Goal: Find specific page/section: Find specific page/section

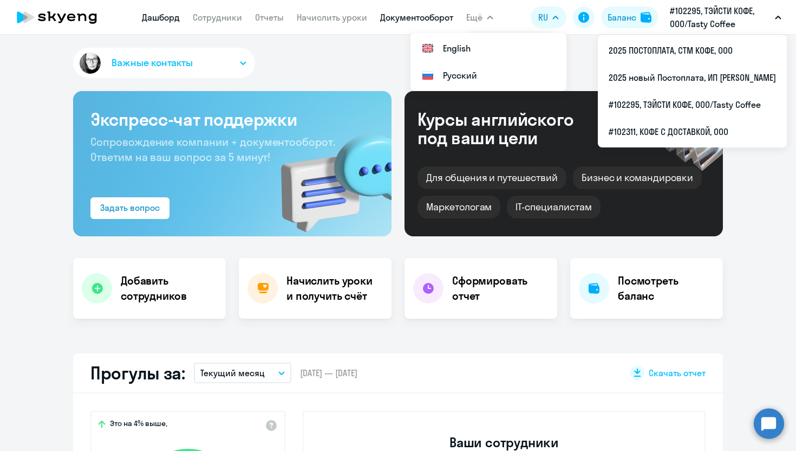
click at [401, 15] on link "Документооборот" at bounding box center [416, 17] width 73 height 11
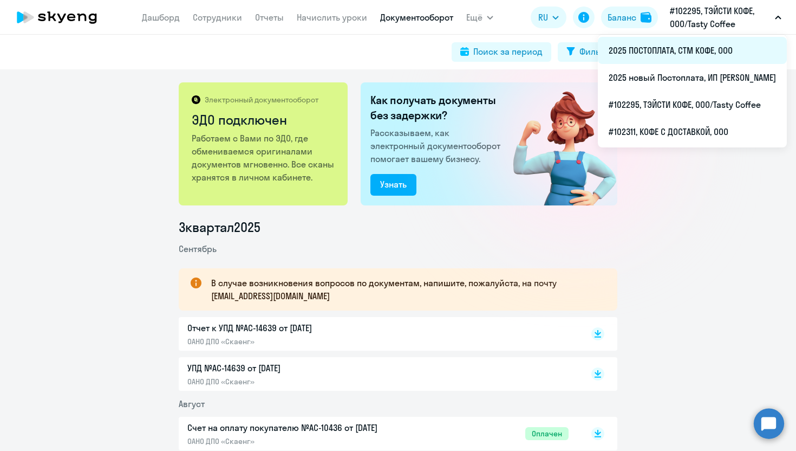
click at [649, 58] on li "2025 ПОСТОПЛАТА, СТМ КОФЕ, ООО" at bounding box center [692, 50] width 189 height 27
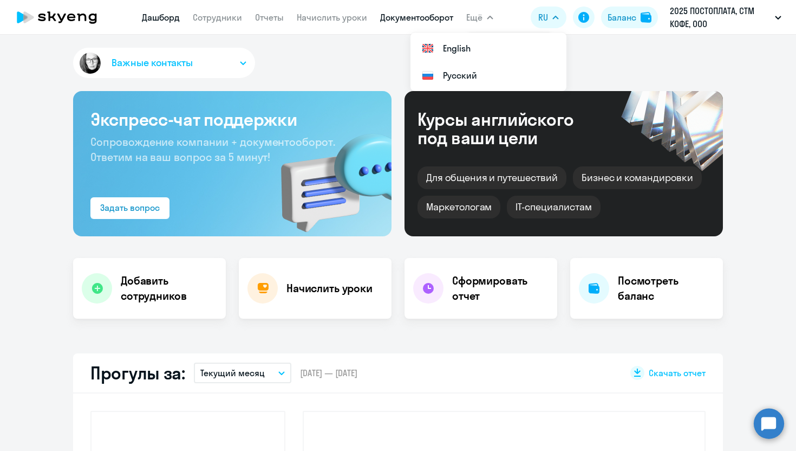
click at [405, 19] on link "Документооборот" at bounding box center [416, 17] width 73 height 11
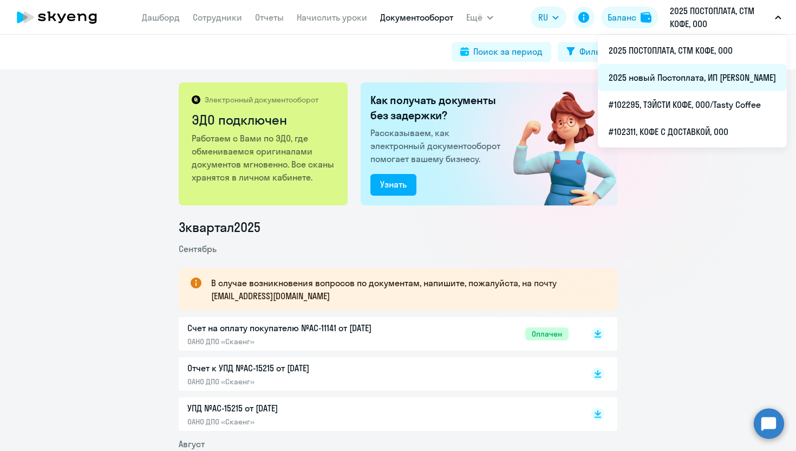
click at [629, 81] on li "2025 новый Постоплата, ИП [PERSON_NAME]" at bounding box center [692, 77] width 189 height 27
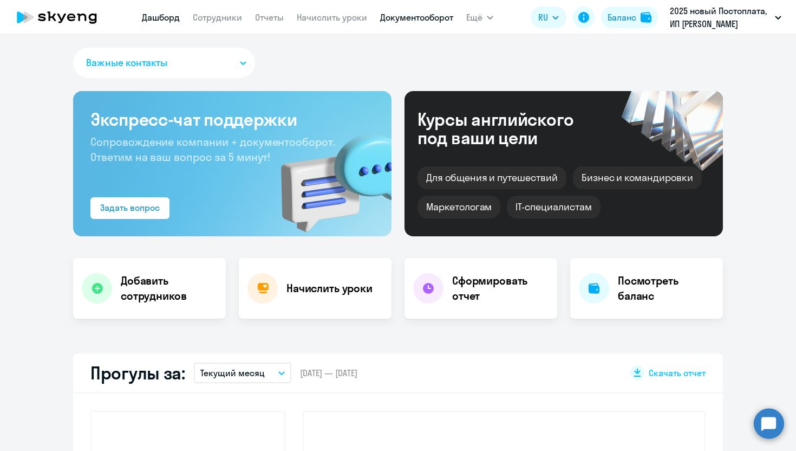
click at [408, 20] on link "Документооборот" at bounding box center [416, 17] width 73 height 11
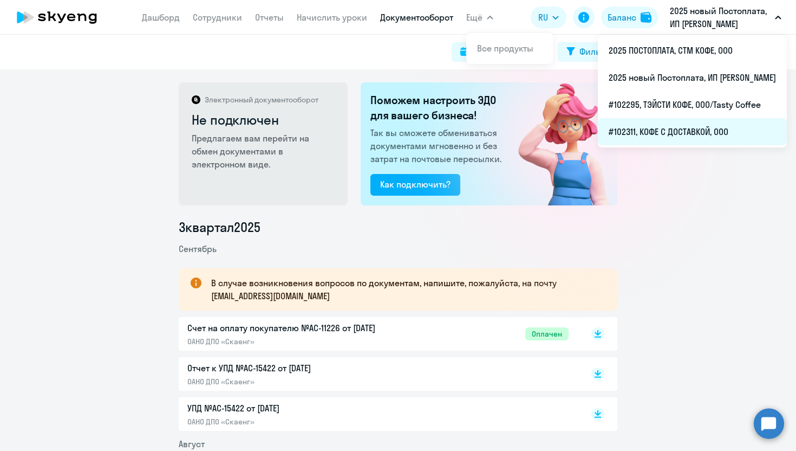
click at [614, 122] on li "#102311, КОФЕ С ДОСТАВКОЙ, ООО" at bounding box center [692, 131] width 189 height 27
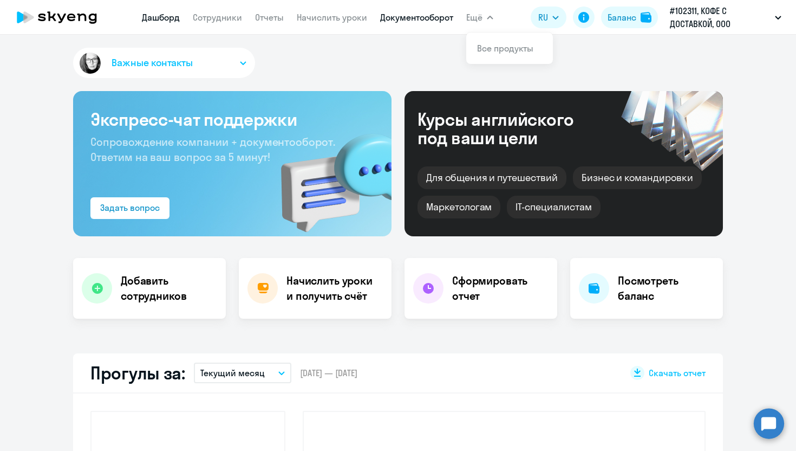
click at [435, 16] on link "Документооборот" at bounding box center [416, 17] width 73 height 11
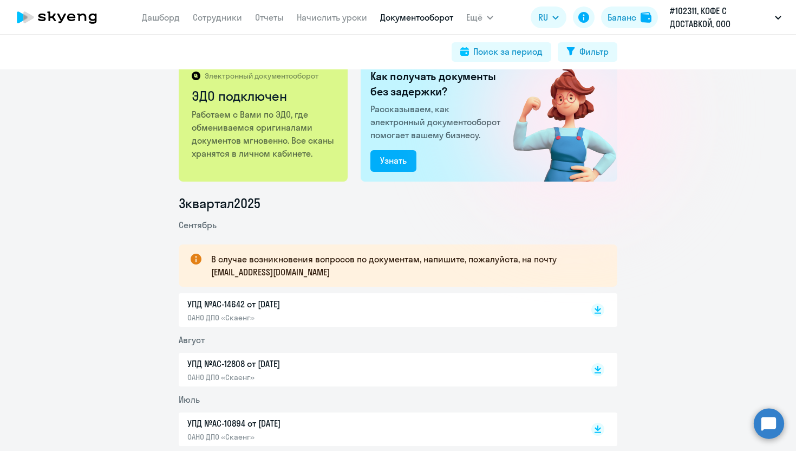
scroll to position [32, 0]
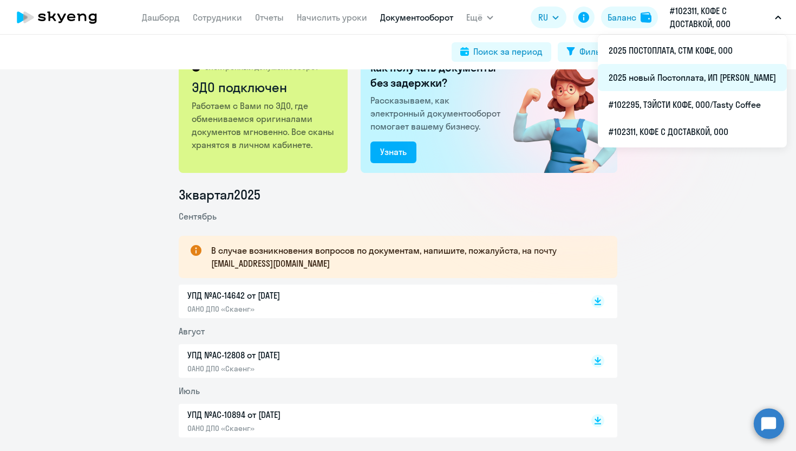
click at [636, 76] on li "2025 новый Постоплата, ИП [PERSON_NAME]" at bounding box center [692, 77] width 189 height 27
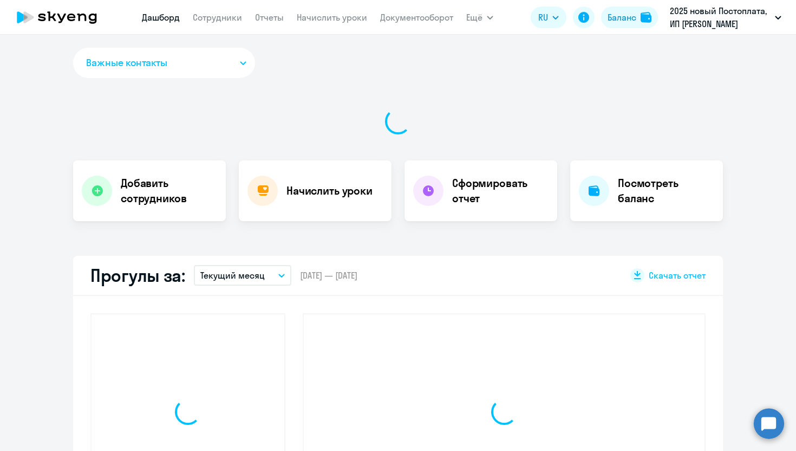
select select "30"
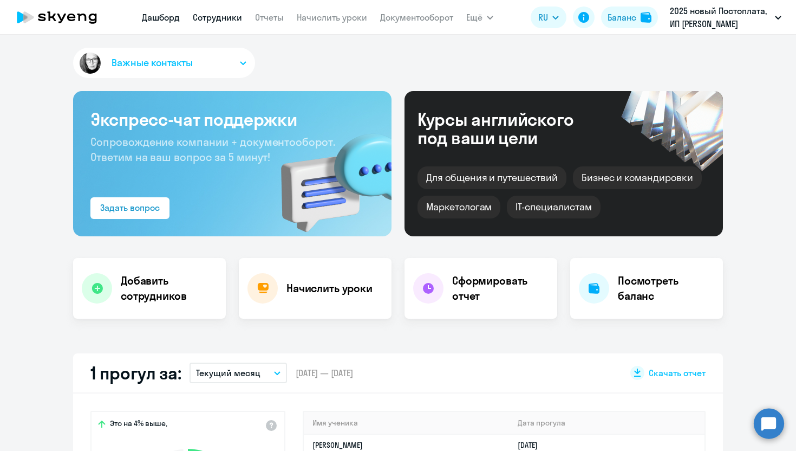
click at [215, 22] on app-menu-item-link "Сотрудники" at bounding box center [217, 18] width 49 height 14
click at [216, 10] on nav "[PERSON_NAME] Отчеты Начислить уроки Документооборот" at bounding box center [297, 17] width 311 height 22
click at [205, 25] on nav "[PERSON_NAME] Отчеты Начислить уроки Документооборот" at bounding box center [297, 17] width 311 height 22
click at [206, 23] on app-menu-item-link "Сотрудники" at bounding box center [217, 18] width 49 height 14
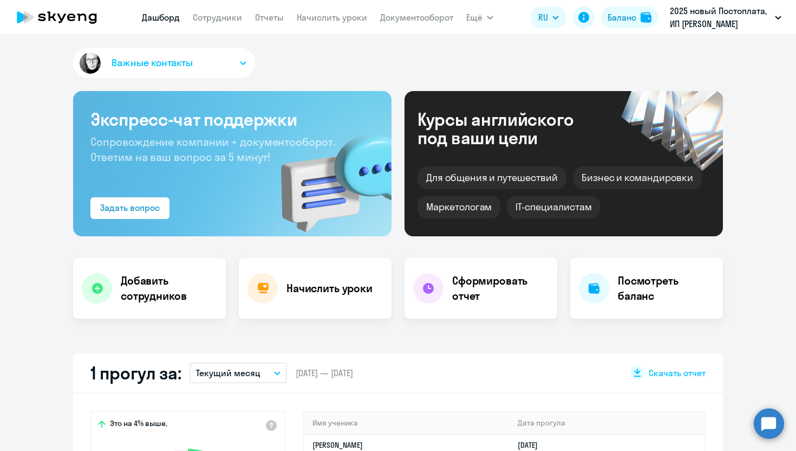
click at [206, 11] on app-menu-item-link "Сотрудники" at bounding box center [217, 18] width 49 height 14
click at [208, 15] on link "Сотрудники" at bounding box center [217, 17] width 49 height 11
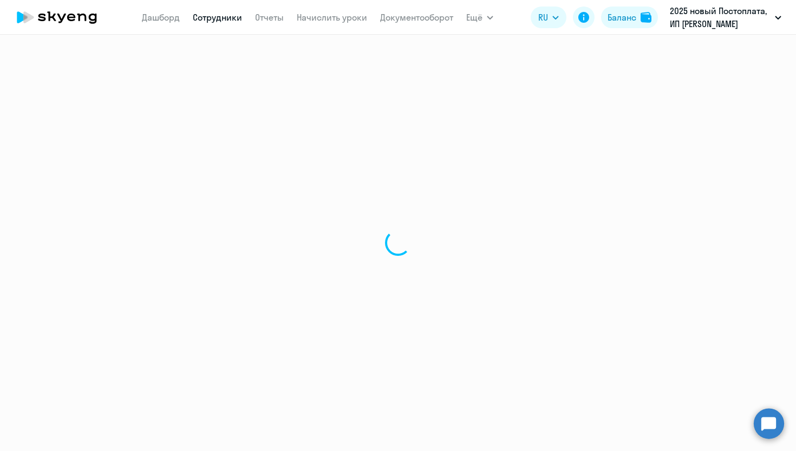
select select "30"
